Goal: Task Accomplishment & Management: Use online tool/utility

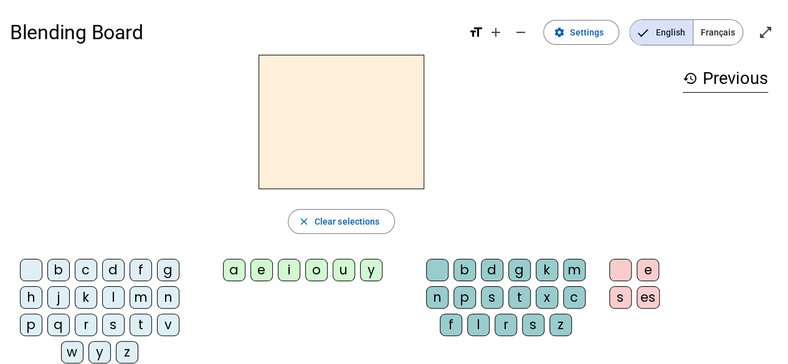
scroll to position [1, 0]
click at [712, 34] on span "Français" at bounding box center [717, 31] width 49 height 25
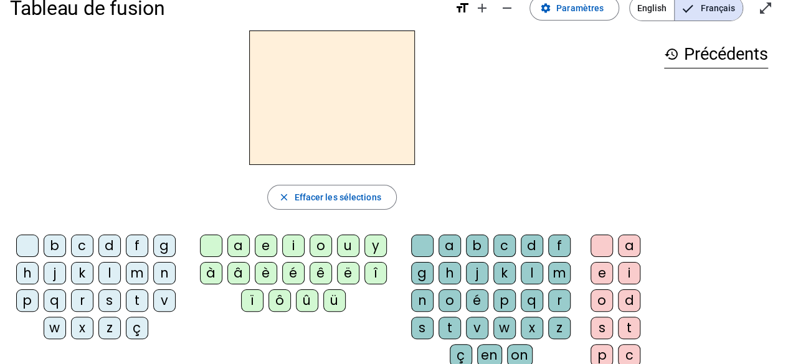
scroll to position [0, 0]
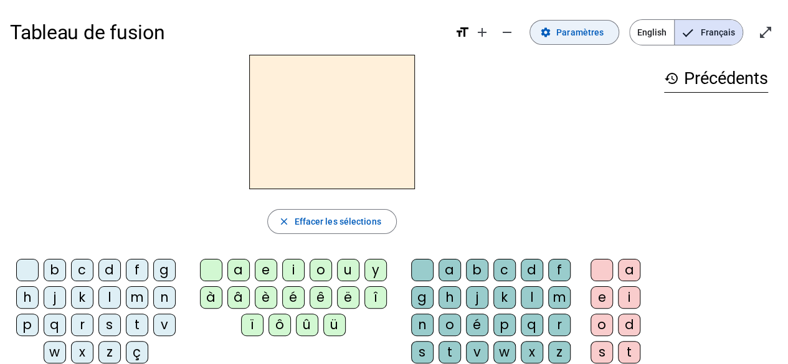
click at [568, 41] on button "settings Paramètres" at bounding box center [575, 32] width 90 height 25
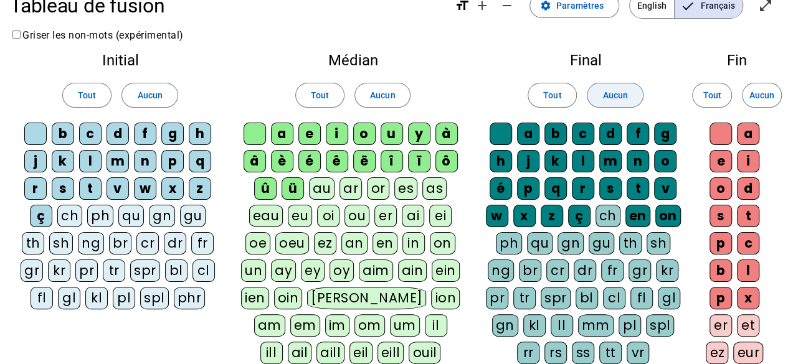
scroll to position [25, 0]
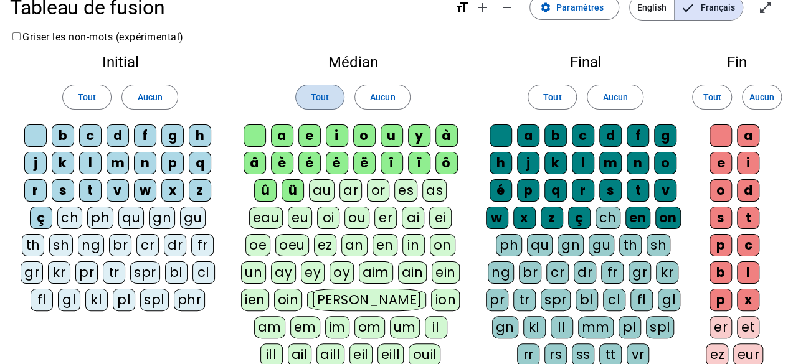
click at [320, 90] on span "Tout" at bounding box center [320, 97] width 18 height 15
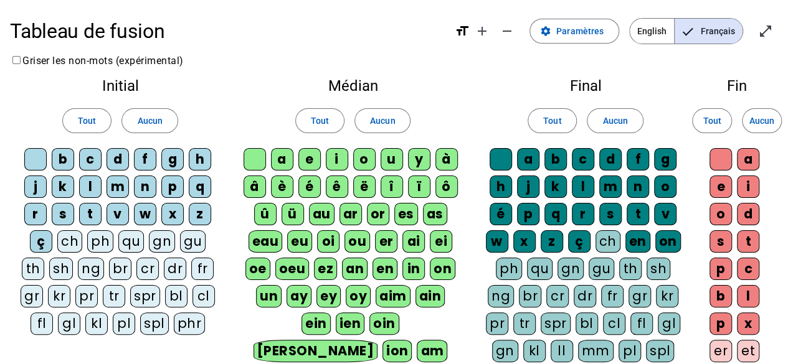
scroll to position [1, 0]
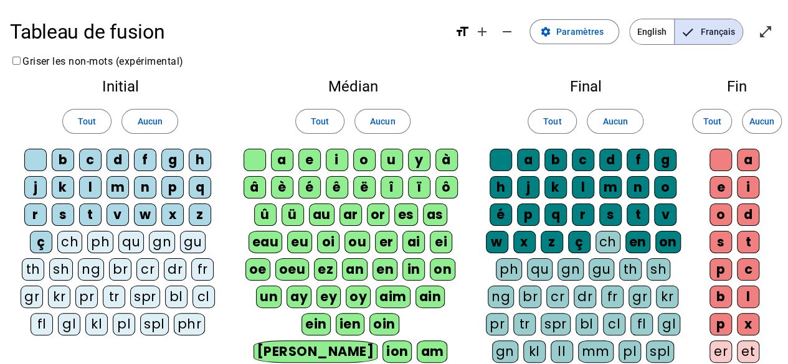
click at [696, 36] on span "Français" at bounding box center [709, 31] width 68 height 25
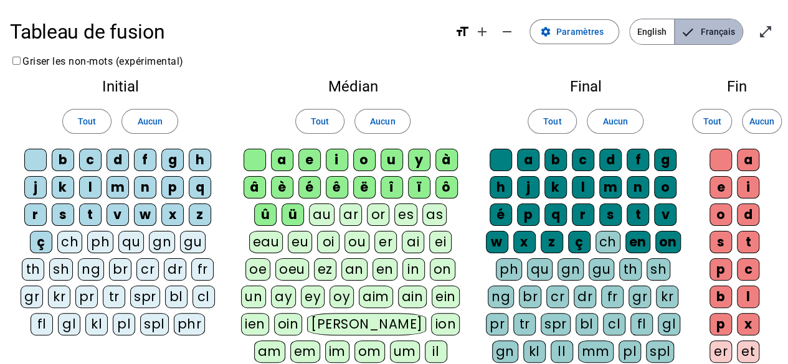
click at [696, 36] on span "Français" at bounding box center [709, 31] width 68 height 25
click at [697, 33] on span "Français" at bounding box center [709, 31] width 68 height 25
click at [323, 118] on span "Tout" at bounding box center [320, 121] width 18 height 15
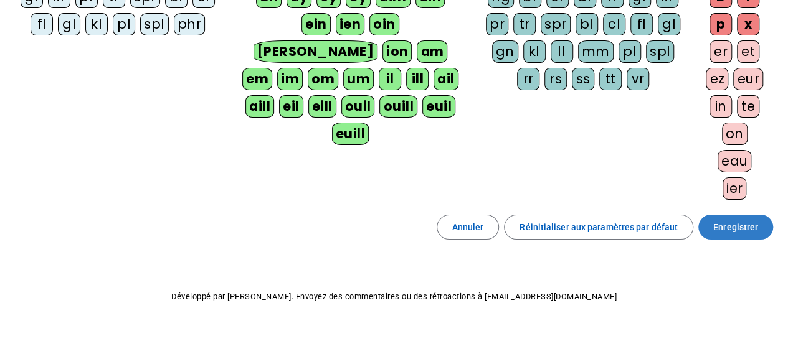
click at [735, 225] on span "Enregistrer" at bounding box center [735, 227] width 45 height 15
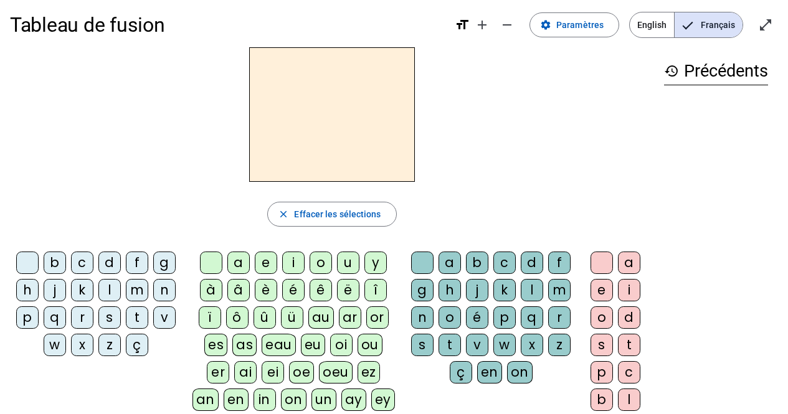
scroll to position [5, 0]
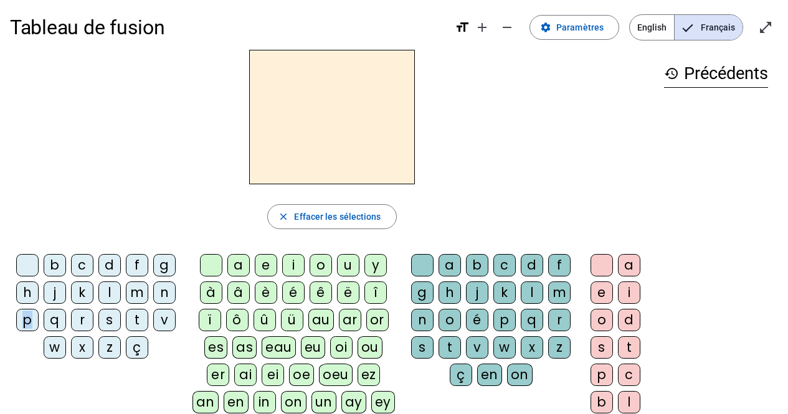
click at [27, 314] on div "p" at bounding box center [27, 320] width 22 height 22
click at [348, 265] on div "u" at bounding box center [348, 265] width 22 height 22
click at [82, 314] on div "r" at bounding box center [82, 320] width 22 height 22
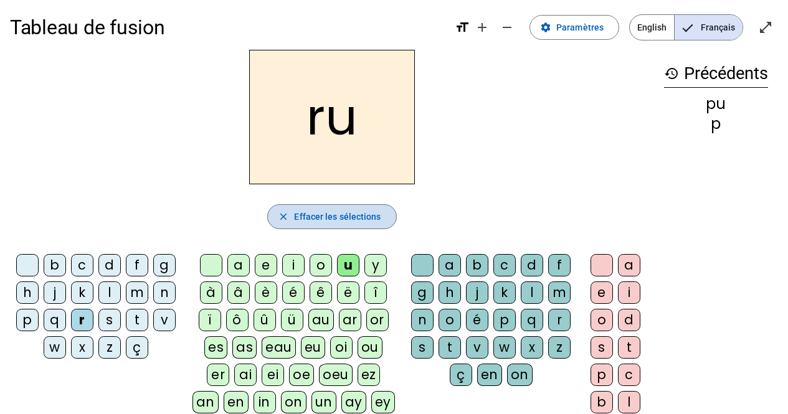
click at [363, 212] on span "Effacer les sélections" at bounding box center [337, 216] width 87 height 15
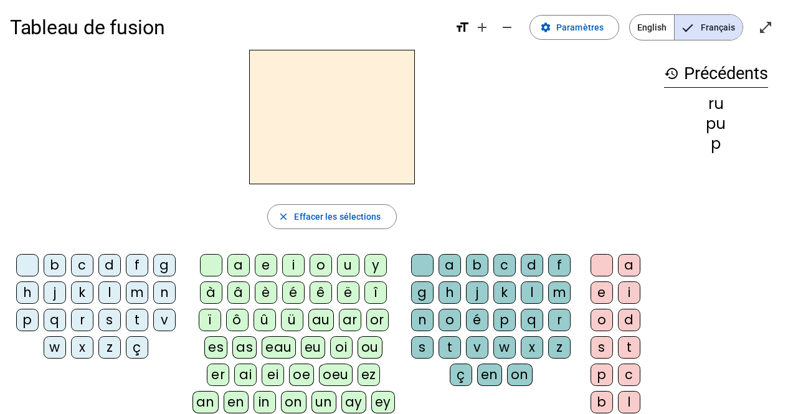
scroll to position [7, 0]
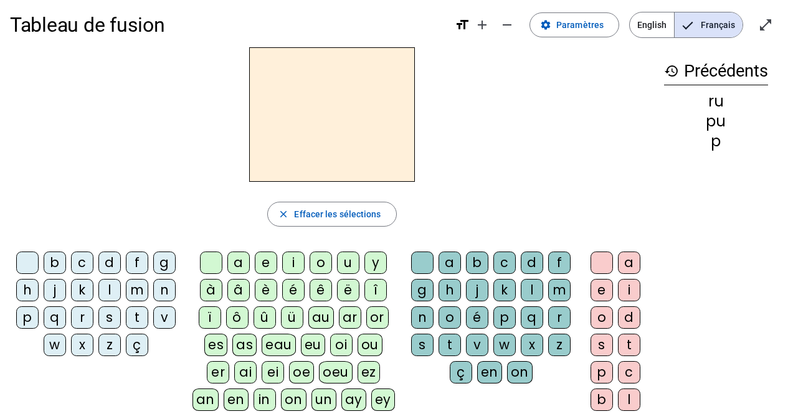
click at [21, 312] on div "p" at bounding box center [27, 318] width 22 height 22
click at [342, 266] on div "u" at bounding box center [348, 263] width 22 height 22
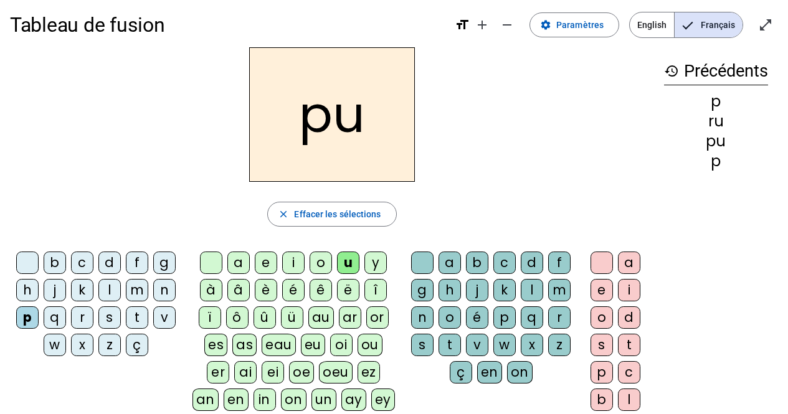
click at [79, 312] on div "r" at bounding box center [82, 318] width 22 height 22
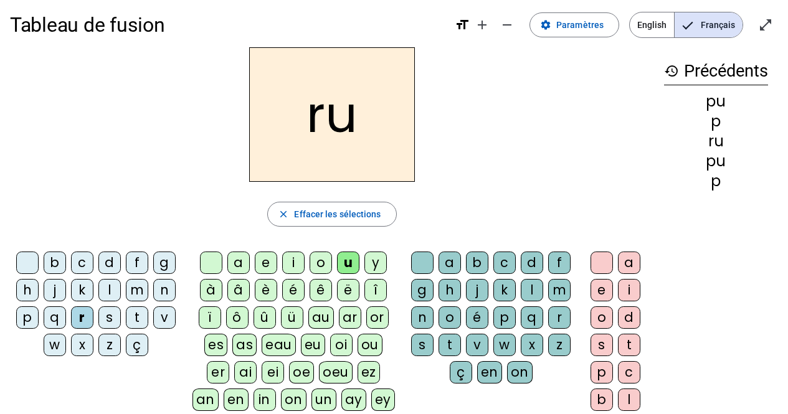
click at [79, 312] on div "r" at bounding box center [82, 318] width 22 height 22
click at [371, 219] on span "Effacer les sélections" at bounding box center [337, 214] width 87 height 15
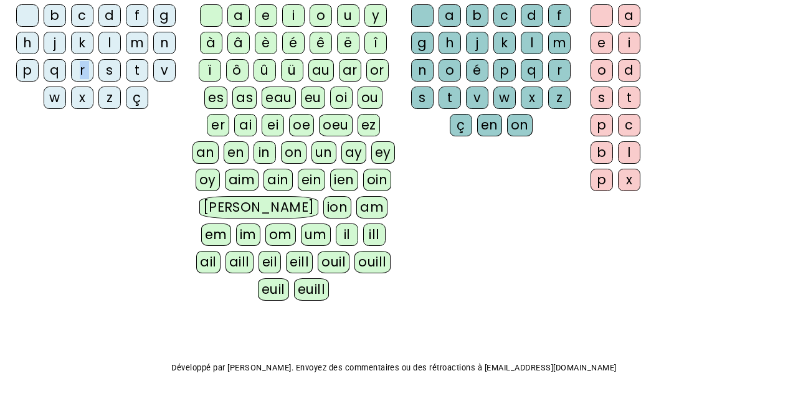
scroll to position [0, 0]
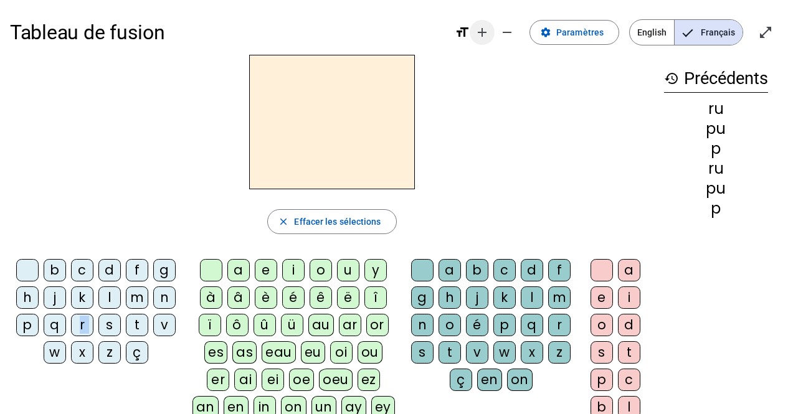
click at [477, 29] on span "Augmenter la taille de la police" at bounding box center [482, 32] width 30 height 30
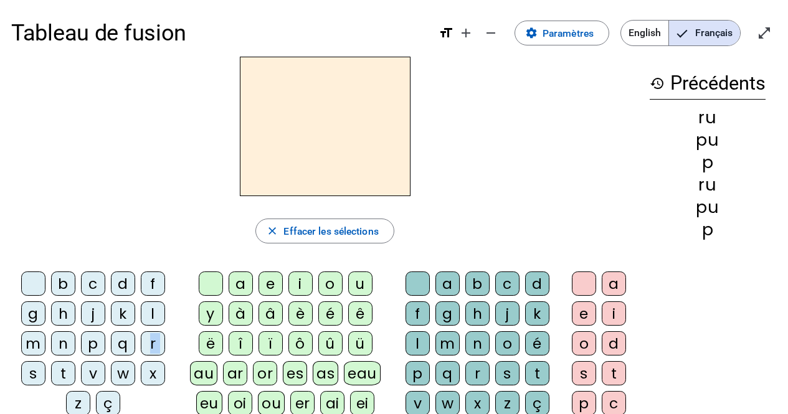
scroll to position [1, 0]
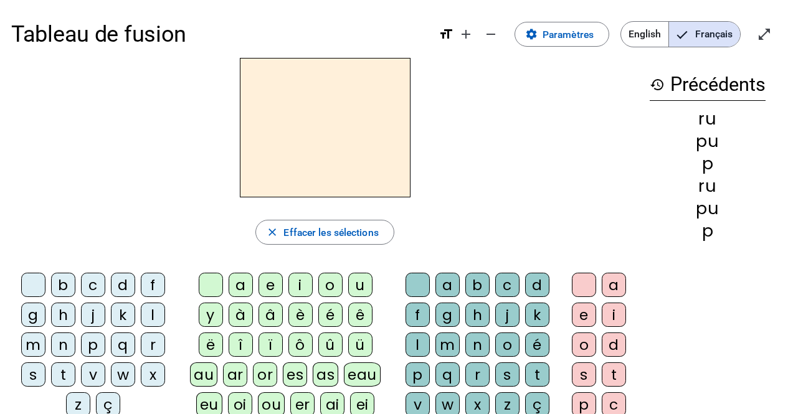
click at [433, 26] on div "Tableau de fusion format_size add remove settings Paramètres English Français o…" at bounding box center [394, 34] width 766 height 47
click at [447, 37] on mat-icon "format_size" at bounding box center [446, 34] width 15 height 15
click at [579, 36] on span "Paramètres" at bounding box center [568, 34] width 51 height 17
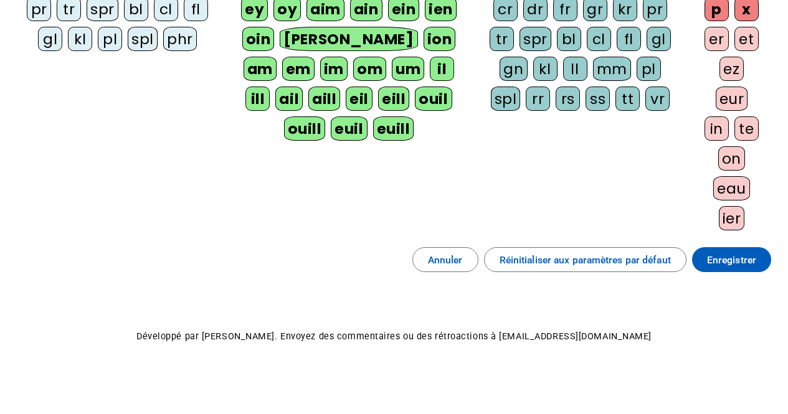
scroll to position [350, 0]
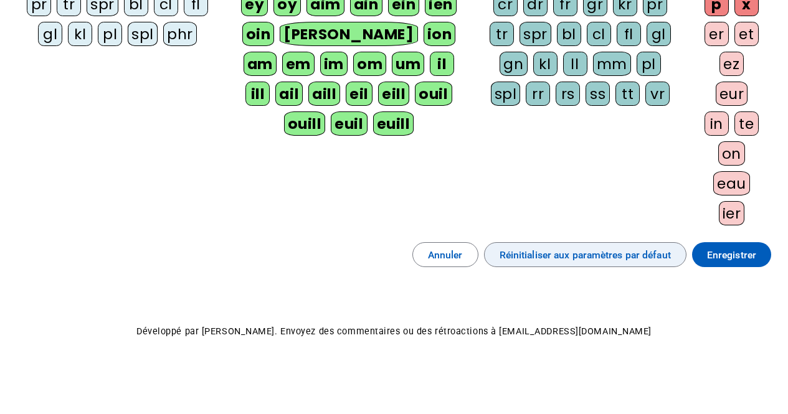
click at [591, 245] on span "button" at bounding box center [585, 255] width 201 height 30
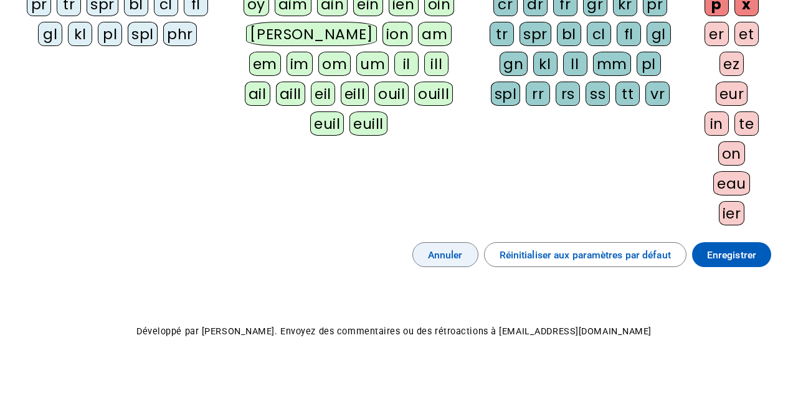
click at [461, 258] on span "Annuler" at bounding box center [445, 255] width 35 height 17
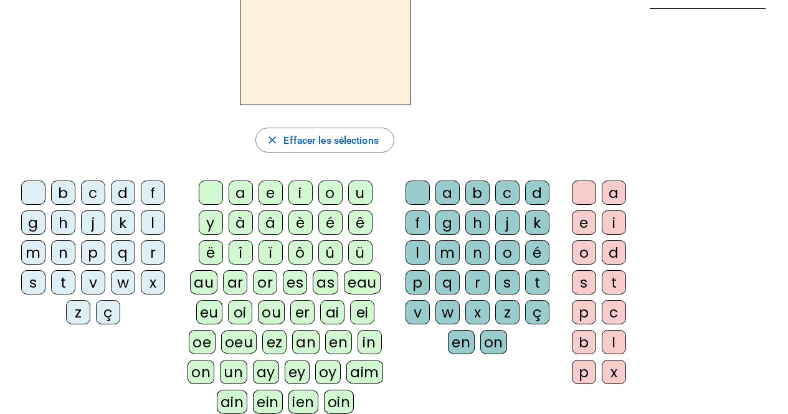
scroll to position [90, 0]
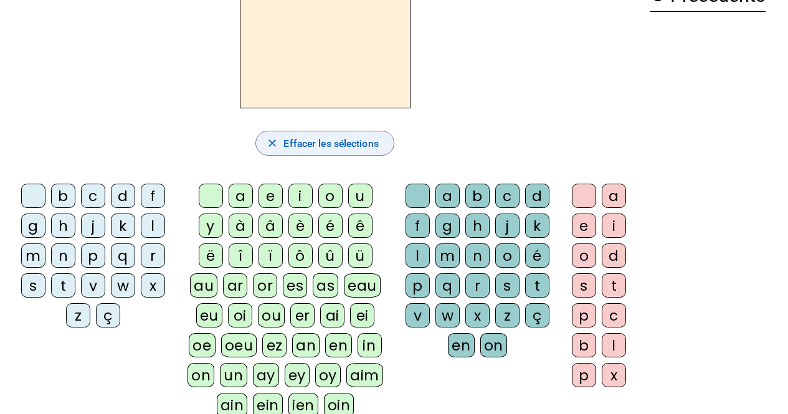
click at [369, 146] on span "Effacer les sélections" at bounding box center [330, 143] width 95 height 17
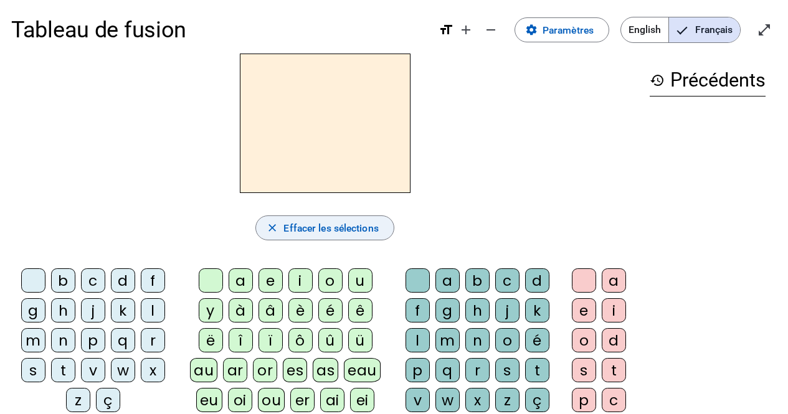
scroll to position [0, 0]
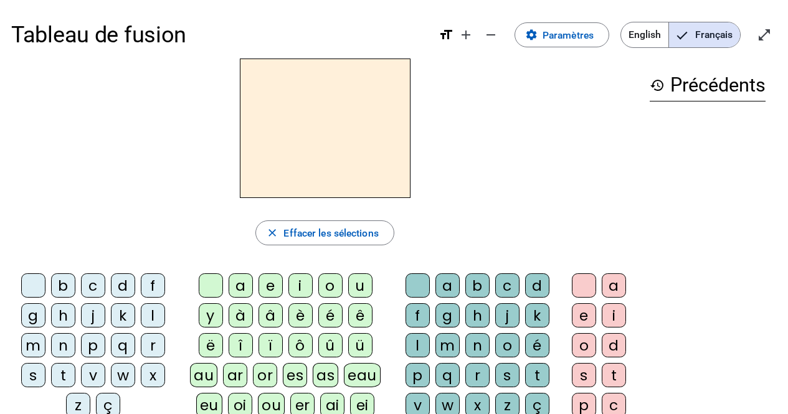
click at [370, 145] on h2 at bounding box center [325, 129] width 171 height 140
click at [370, 144] on h2 at bounding box center [325, 129] width 171 height 140
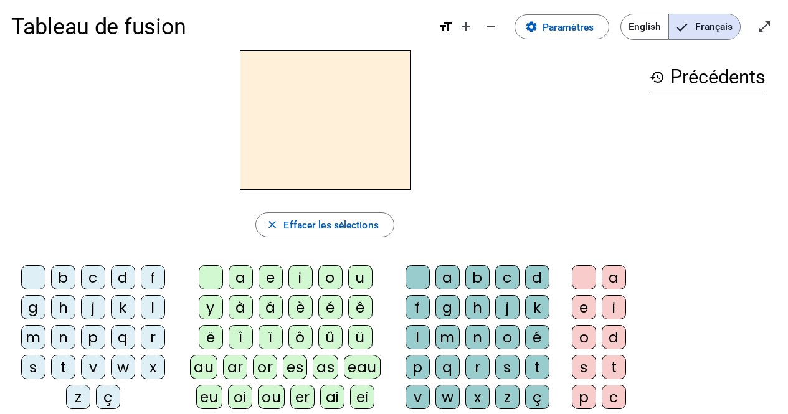
click at [95, 336] on div "p" at bounding box center [93, 337] width 24 height 24
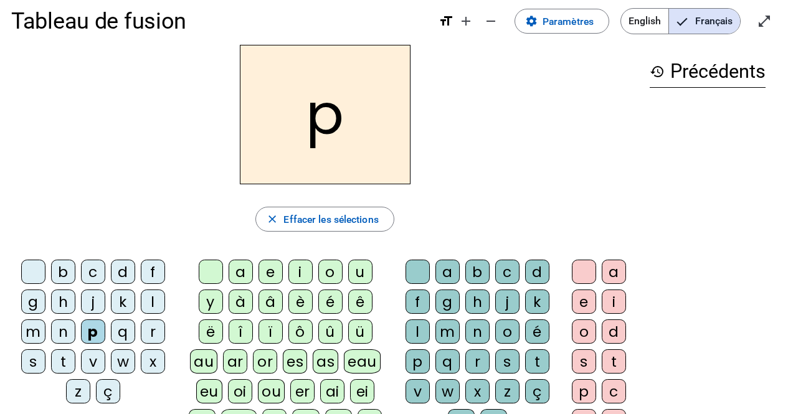
scroll to position [45, 0]
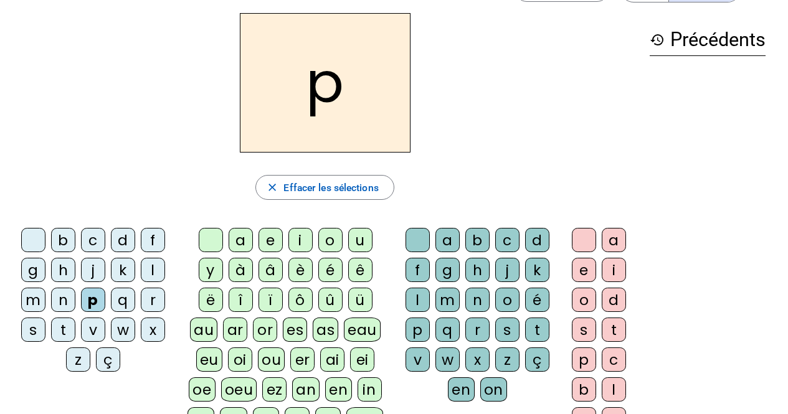
click at [117, 300] on div "q" at bounding box center [123, 300] width 24 height 24
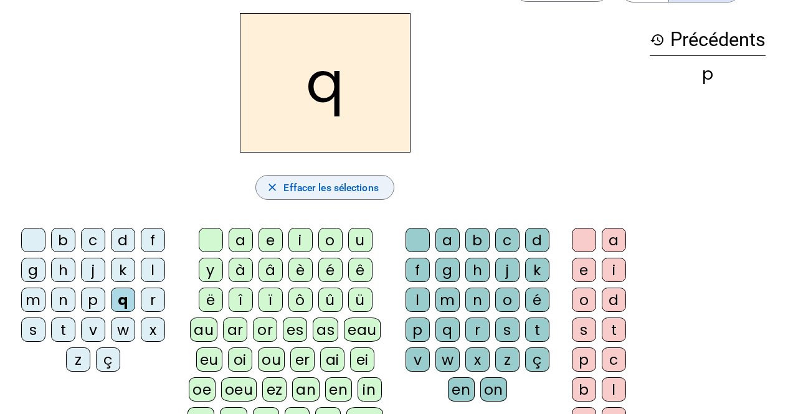
click at [365, 184] on span "Effacer les sélections" at bounding box center [330, 187] width 95 height 17
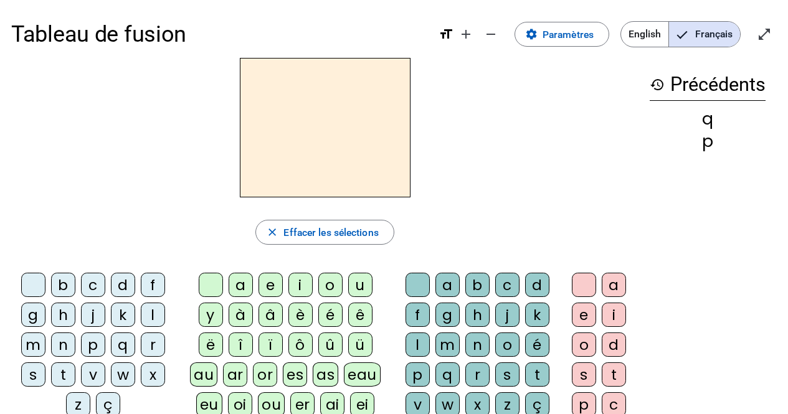
scroll to position [0, 0]
click at [621, 46] on span "English" at bounding box center [644, 34] width 47 height 25
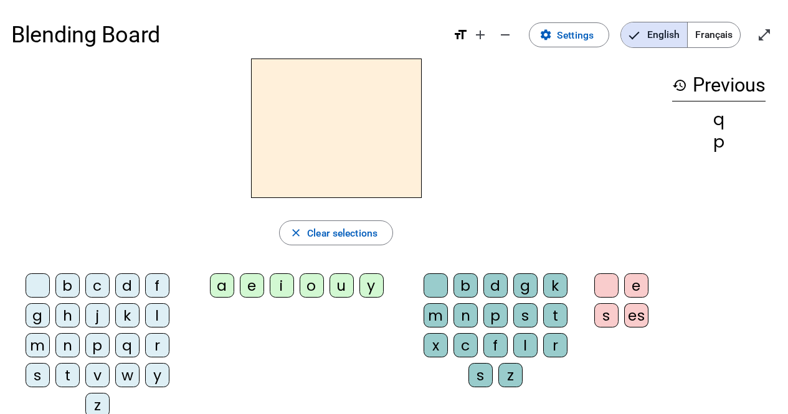
click at [713, 37] on span "Français" at bounding box center [714, 34] width 52 height 25
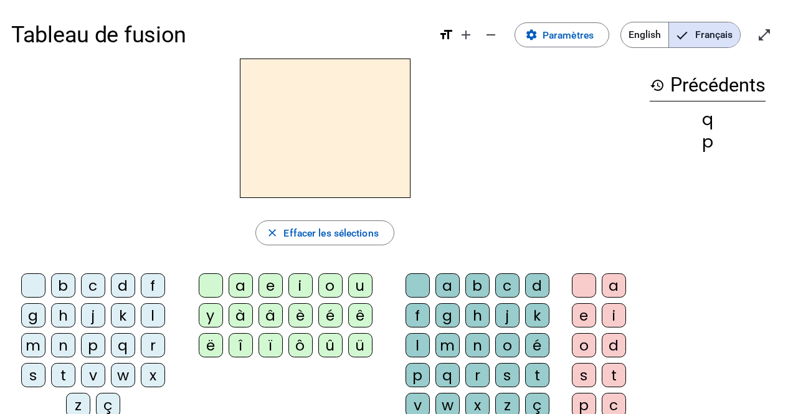
drag, startPoint x: 564, startPoint y: 19, endPoint x: 569, endPoint y: 15, distance: 7.1
click at [568, 17] on div "Tableau de fusion format_size add remove settings Paramètres English Français o…" at bounding box center [394, 34] width 766 height 47
click at [557, 14] on div "Tableau de fusion format_size add remove settings Paramètres English Français o…" at bounding box center [394, 34] width 766 height 47
click at [537, 37] on mat-icon "settings" at bounding box center [531, 35] width 12 height 12
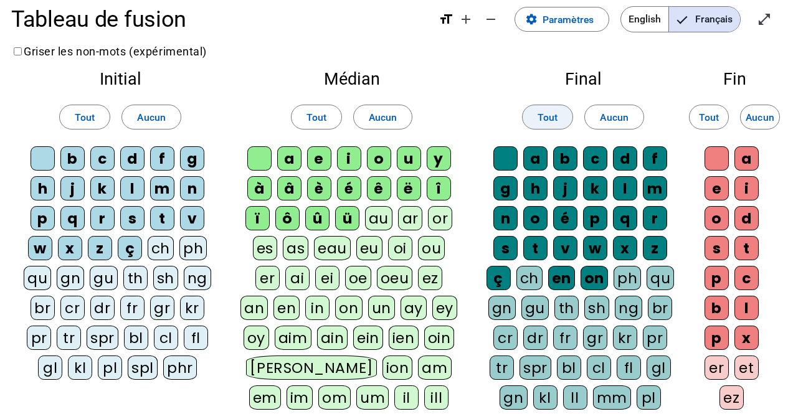
scroll to position [20, 0]
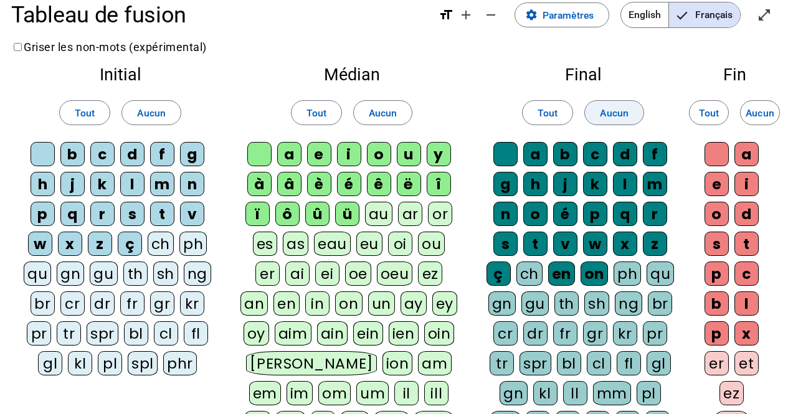
click at [608, 115] on span "Aucun" at bounding box center [614, 113] width 29 height 17
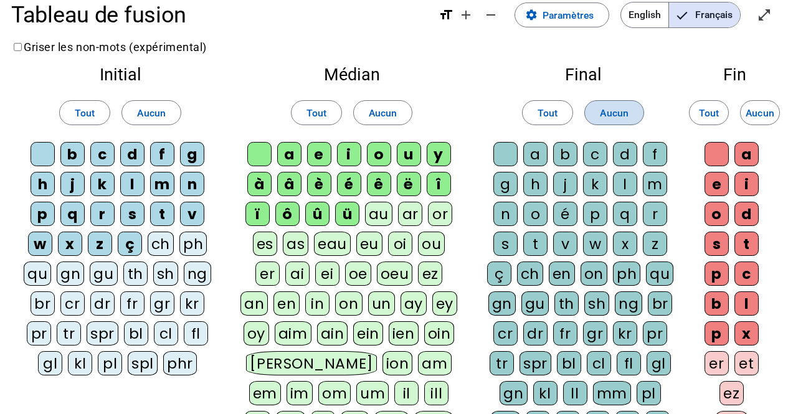
click at [612, 116] on span "Aucun" at bounding box center [614, 113] width 29 height 17
click at [549, 120] on span "Tout" at bounding box center [548, 113] width 20 height 17
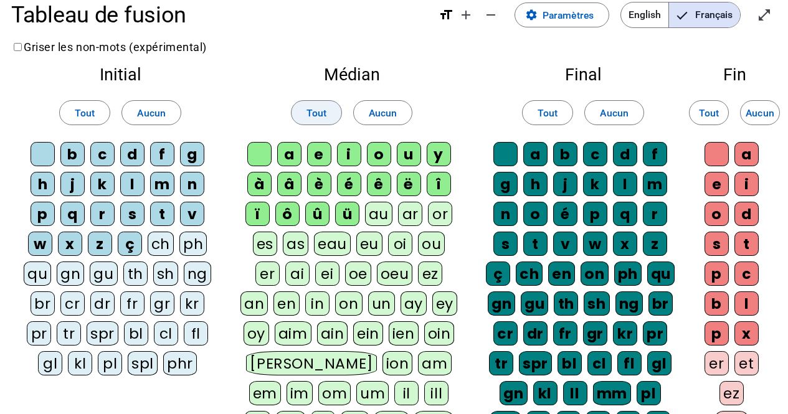
click at [323, 110] on span "Tout" at bounding box center [317, 113] width 20 height 17
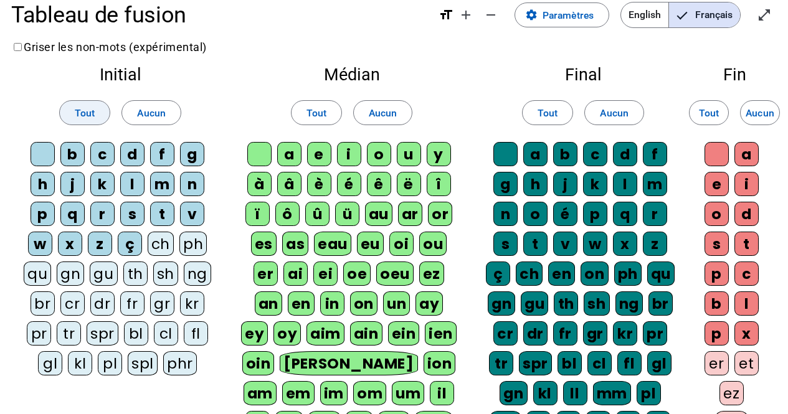
click at [81, 110] on span "Tout" at bounding box center [85, 113] width 20 height 17
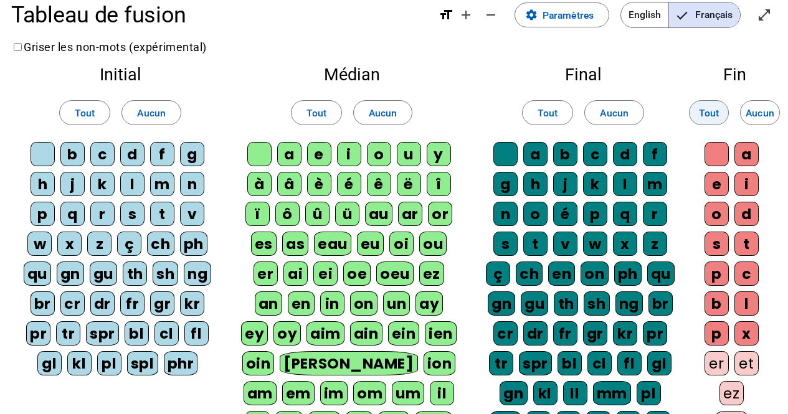
click at [712, 120] on span "Tout" at bounding box center [709, 113] width 20 height 17
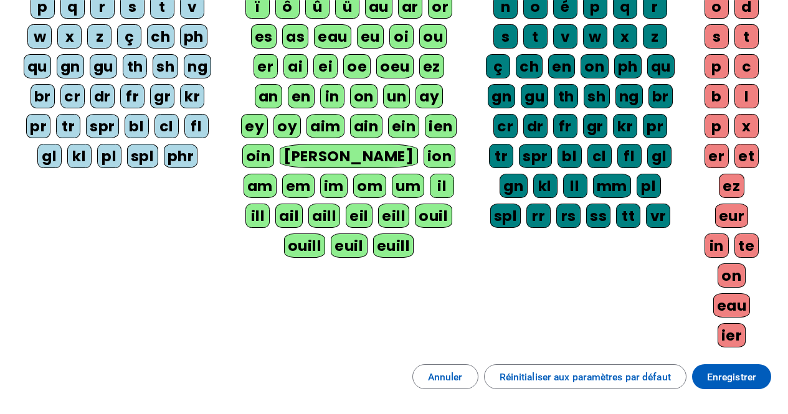
scroll to position [228, 0]
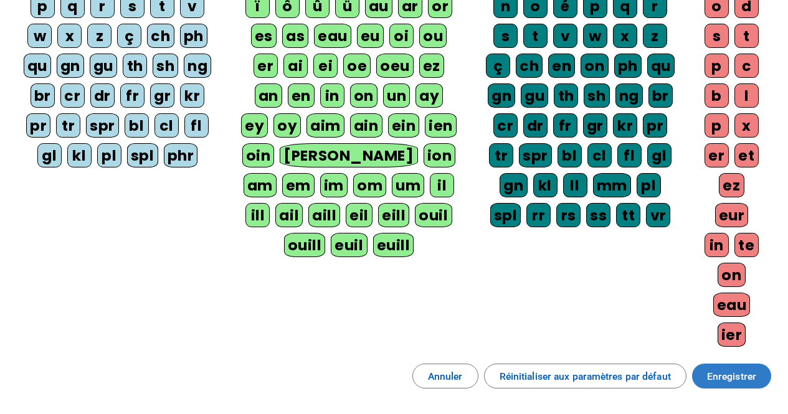
click at [724, 364] on span "Enregistrer" at bounding box center [731, 376] width 49 height 17
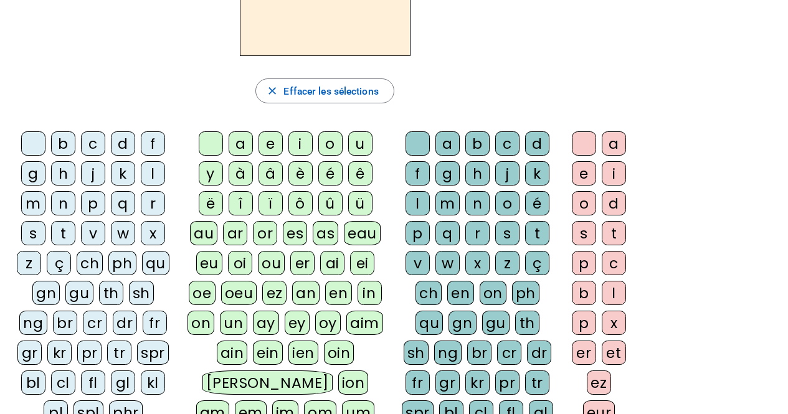
scroll to position [135, 0]
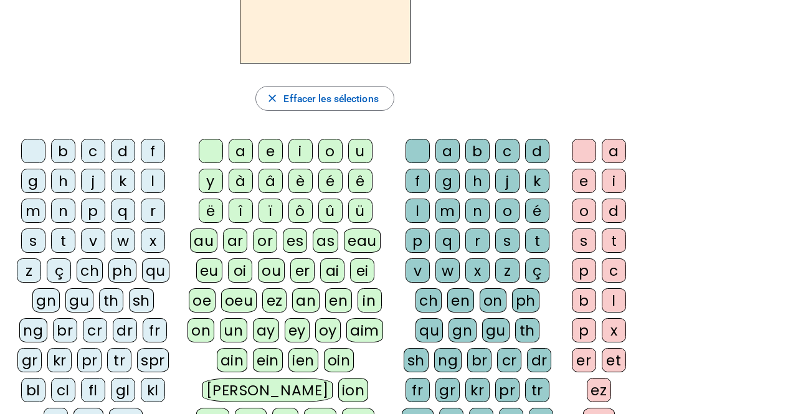
click at [81, 205] on div "p" at bounding box center [93, 211] width 24 height 24
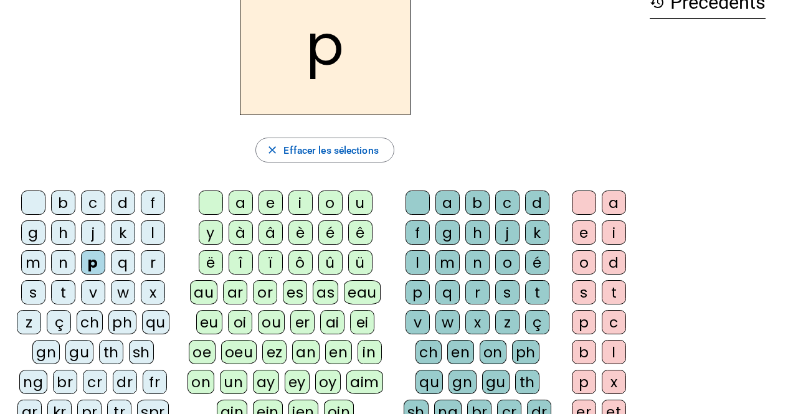
scroll to position [60, 0]
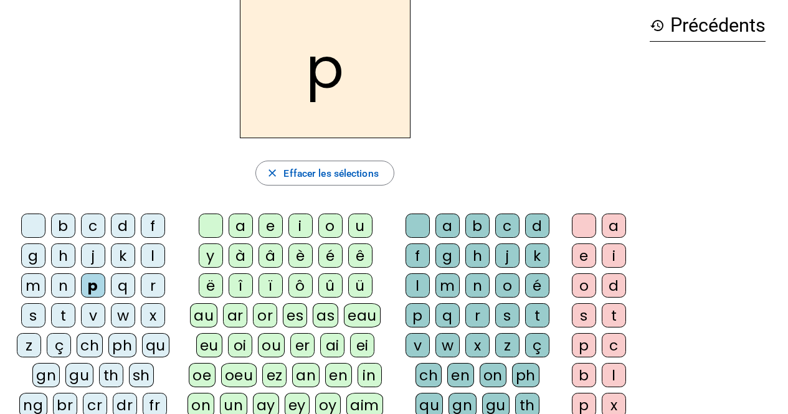
drag, startPoint x: 747, startPoint y: 110, endPoint x: 736, endPoint y: 121, distance: 15.0
click at [736, 121] on div "history Précédents" at bounding box center [708, 307] width 138 height 617
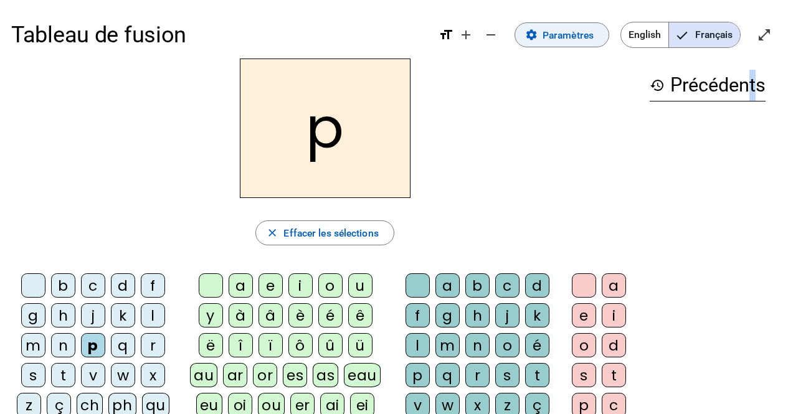
click at [555, 27] on span "Paramètres" at bounding box center [568, 35] width 51 height 17
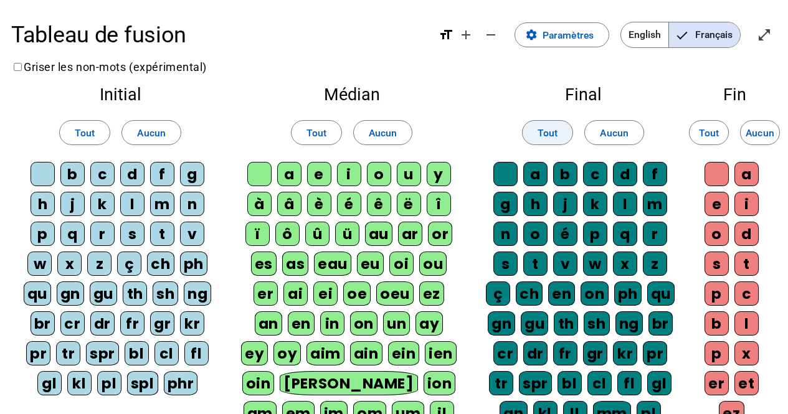
click at [558, 131] on span at bounding box center [548, 133] width 50 height 30
click at [173, 62] on label "Griser les non-mots (expérimental)" at bounding box center [109, 66] width 196 height 13
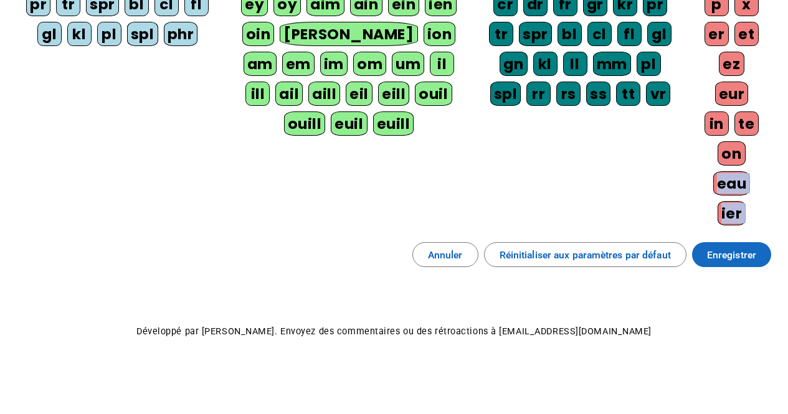
drag, startPoint x: 670, startPoint y: 235, endPoint x: 708, endPoint y: 254, distance: 43.2
click at [718, 264] on span at bounding box center [731, 255] width 79 height 30
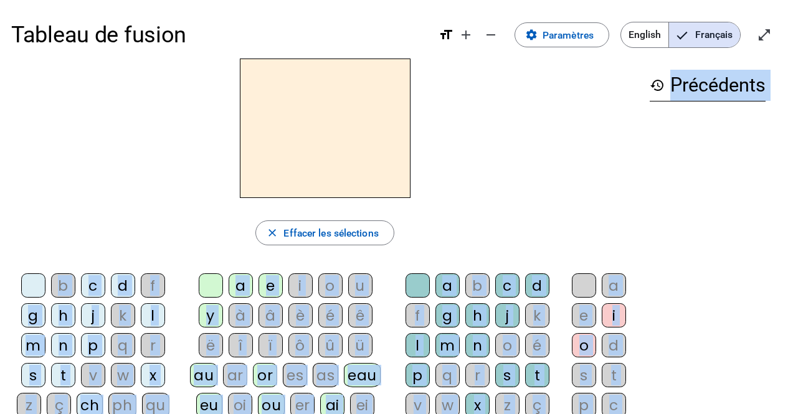
click at [464, 234] on div "close Effacer les sélections" at bounding box center [324, 233] width 627 height 25
click at [233, 212] on div "close Effacer les sélections b c d f g h j k l m n p q r s t v w x z ç ch ph qu…" at bounding box center [324, 378] width 627 height 639
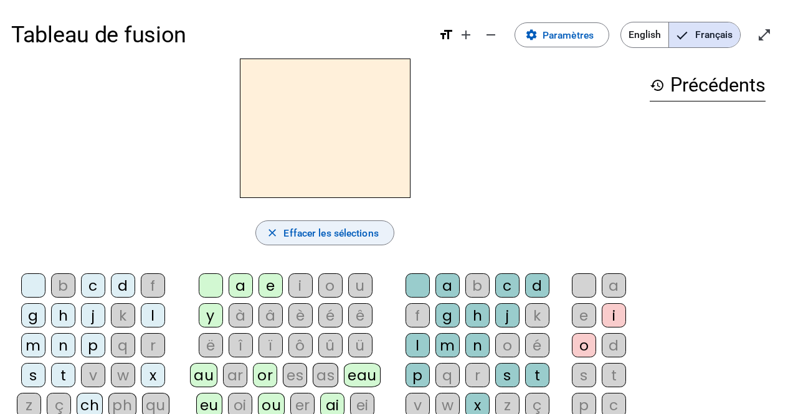
click at [321, 223] on span "button" at bounding box center [325, 233] width 138 height 30
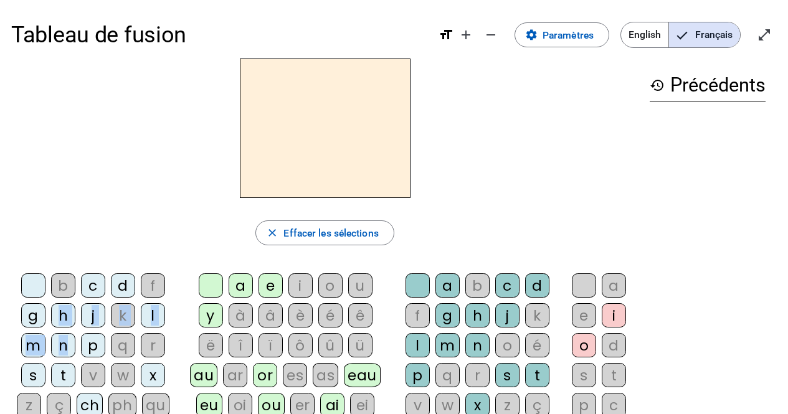
drag, startPoint x: 59, startPoint y: 313, endPoint x: 75, endPoint y: 350, distance: 40.4
click at [95, 344] on div "p" at bounding box center [93, 345] width 24 height 24
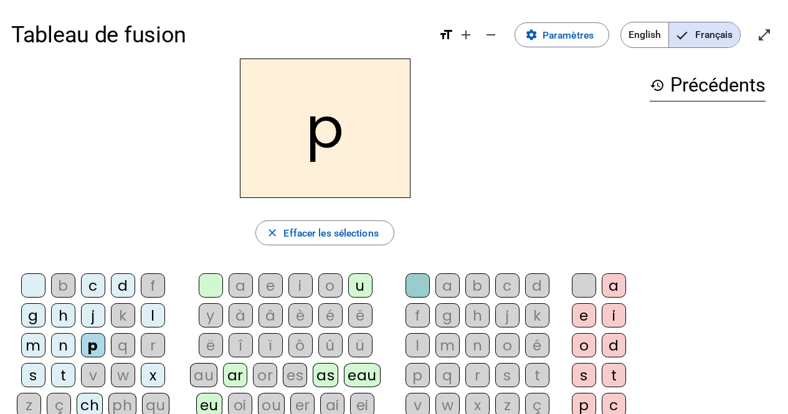
click at [357, 280] on div "u" at bounding box center [360, 286] width 24 height 24
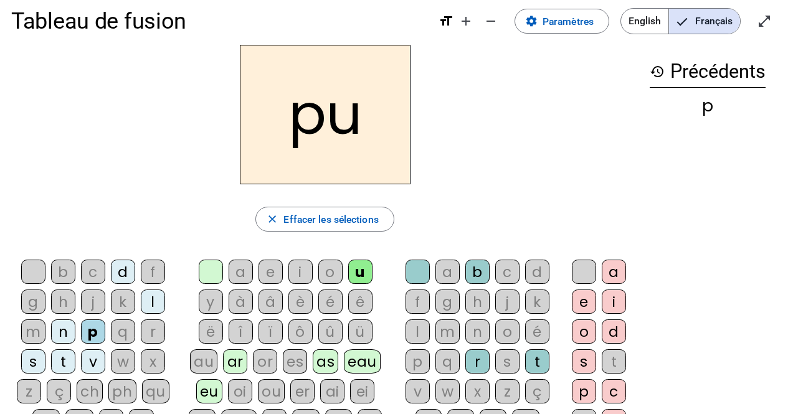
scroll to position [58, 0]
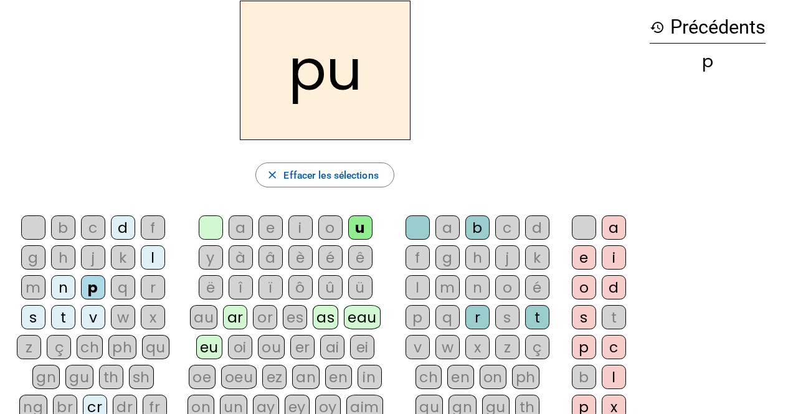
click at [487, 320] on div "r" at bounding box center [477, 317] width 24 height 24
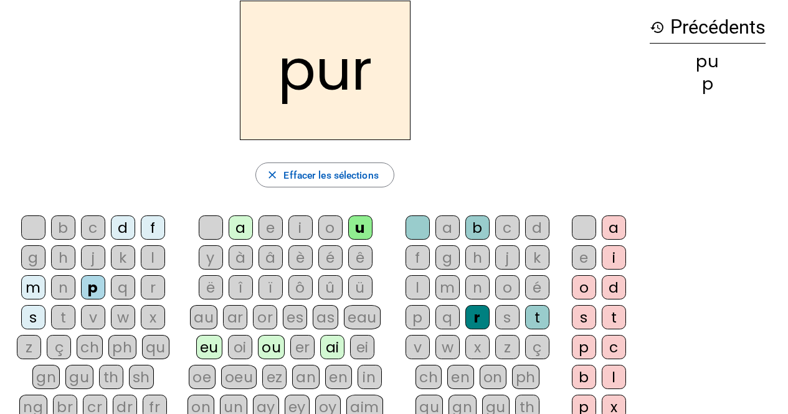
scroll to position [0, 0]
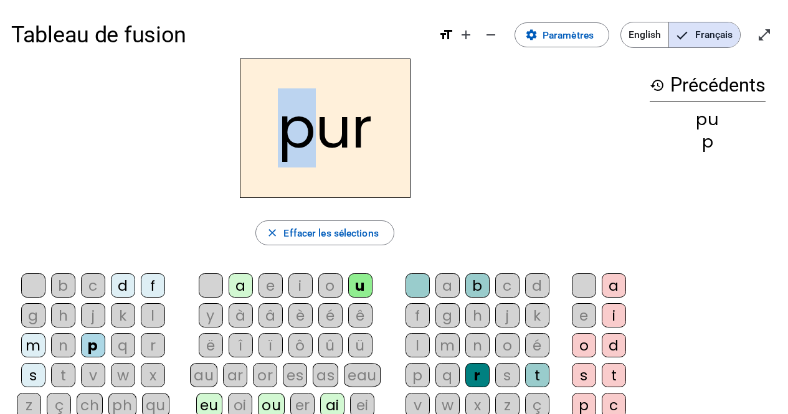
drag, startPoint x: 315, startPoint y: 138, endPoint x: 276, endPoint y: 120, distance: 43.2
click at [276, 120] on h2 "pur" at bounding box center [325, 129] width 171 height 140
click at [293, 171] on h2 "pur" at bounding box center [325, 129] width 171 height 140
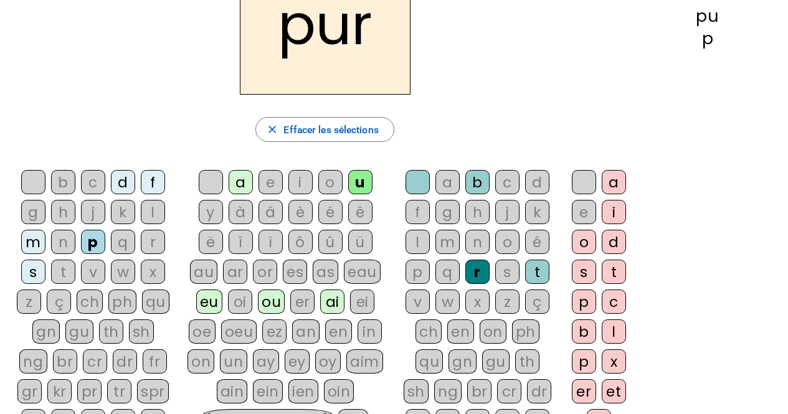
scroll to position [104, 0]
drag, startPoint x: 409, startPoint y: 213, endPoint x: 419, endPoint y: 214, distance: 10.0
click at [419, 214] on div "f" at bounding box center [418, 211] width 24 height 24
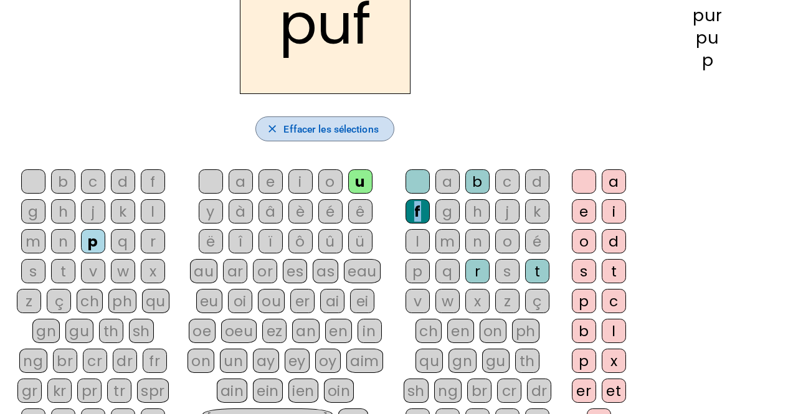
click at [336, 130] on span "Effacer les sélections" at bounding box center [330, 129] width 95 height 17
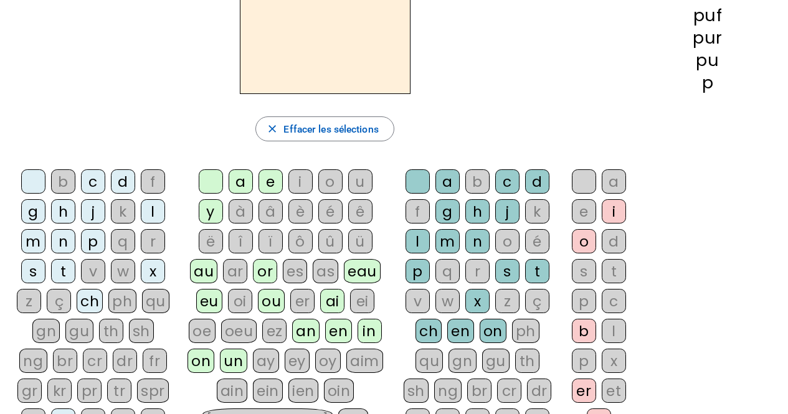
click at [449, 233] on div "m" at bounding box center [448, 241] width 24 height 24
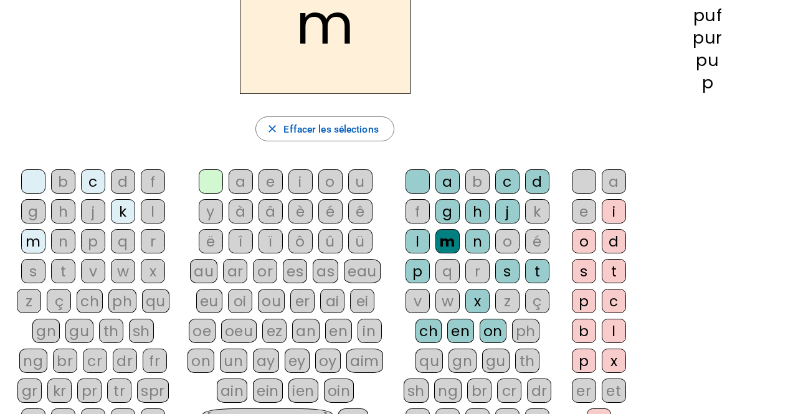
click at [361, 183] on div "u" at bounding box center [360, 181] width 24 height 24
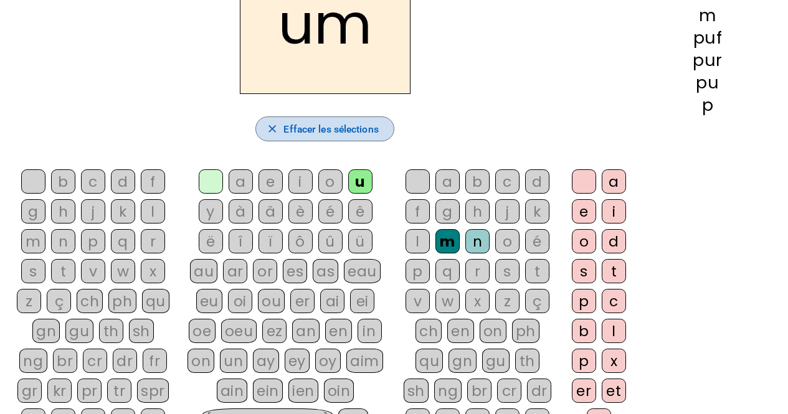
click at [333, 117] on span "button" at bounding box center [325, 129] width 138 height 30
